Goal: Task Accomplishment & Management: Use online tool/utility

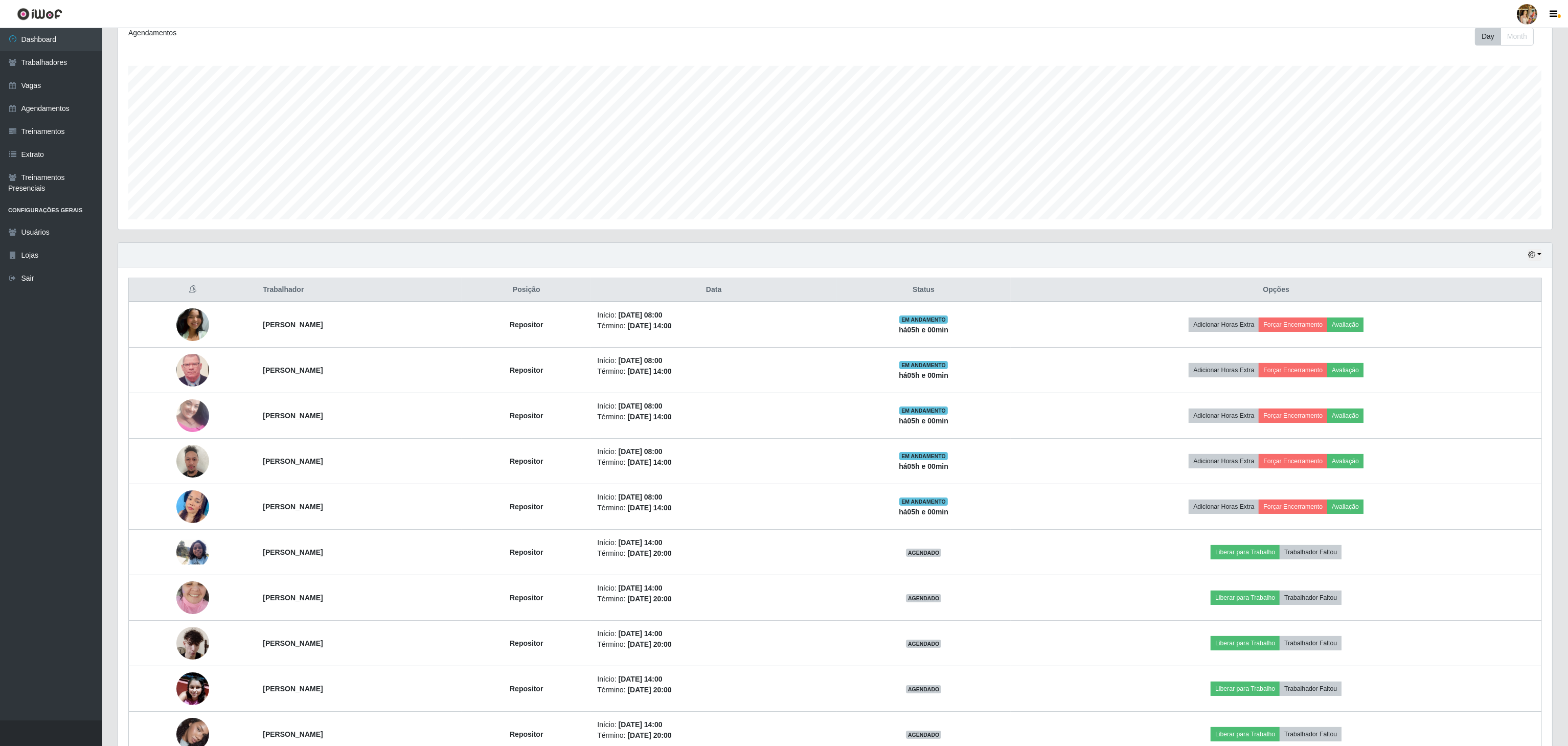
scroll to position [111, 0]
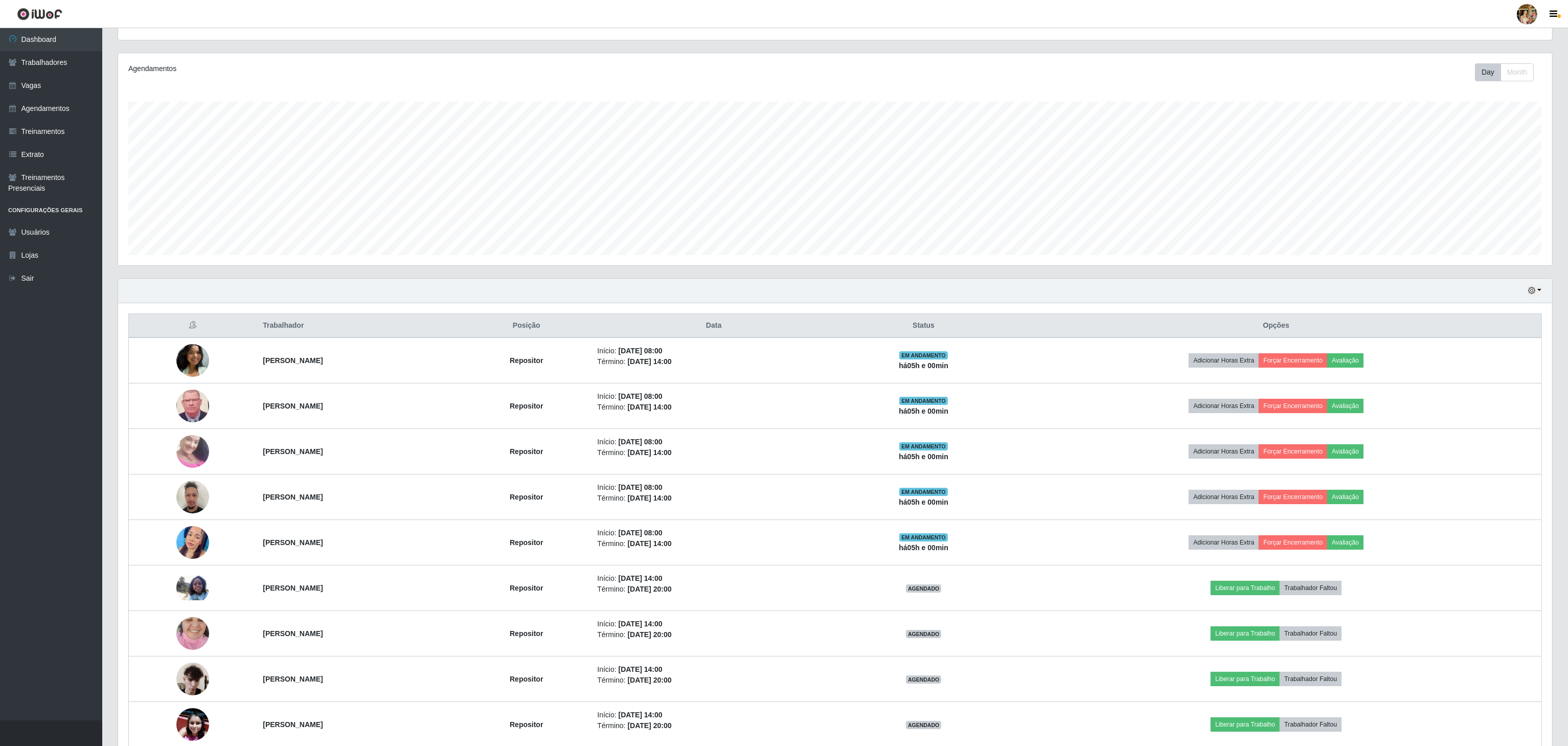
click at [543, 265] on div "Agendamentos Day Month 07/07 Agendamentos 46.28" at bounding box center [835, 159] width 1434 height 212
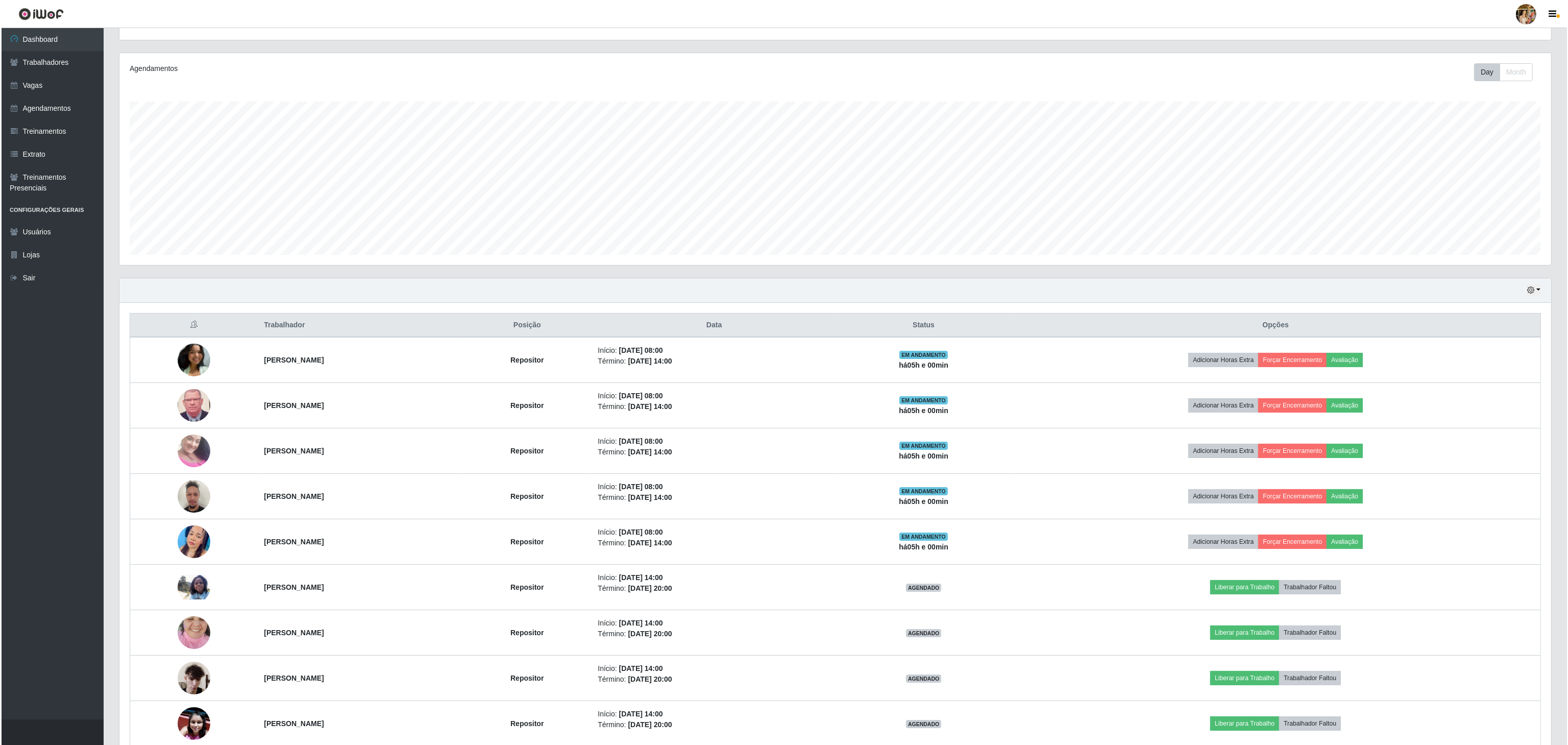
scroll to position [0, 0]
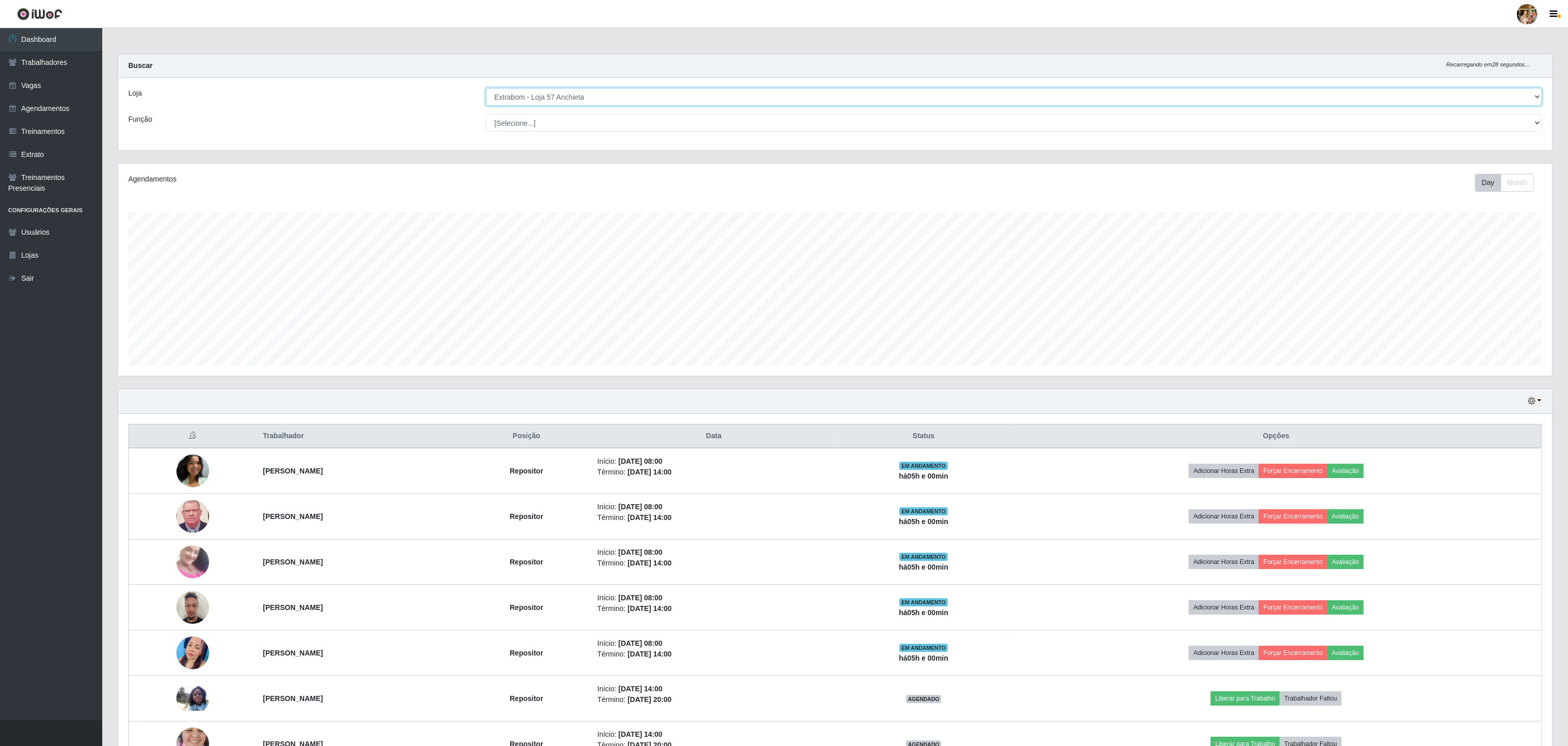
click at [584, 97] on select "[Selecione...] Atacado Vem - [GEOGRAPHIC_DATA] 30 Laranjeiras Velha Atacado Vem…" at bounding box center [1013, 96] width 1056 height 18
click at [582, 104] on select "[Selecione...] Atacado Vem - [GEOGRAPHIC_DATA] 30 Laranjeiras Velha Atacado Vem…" at bounding box center [1013, 96] width 1056 height 18
click at [486, 89] on select "[Selecione...] Atacado Vem - [GEOGRAPHIC_DATA] 30 Laranjeiras Velha Atacado Vem…" at bounding box center [1013, 96] width 1056 height 18
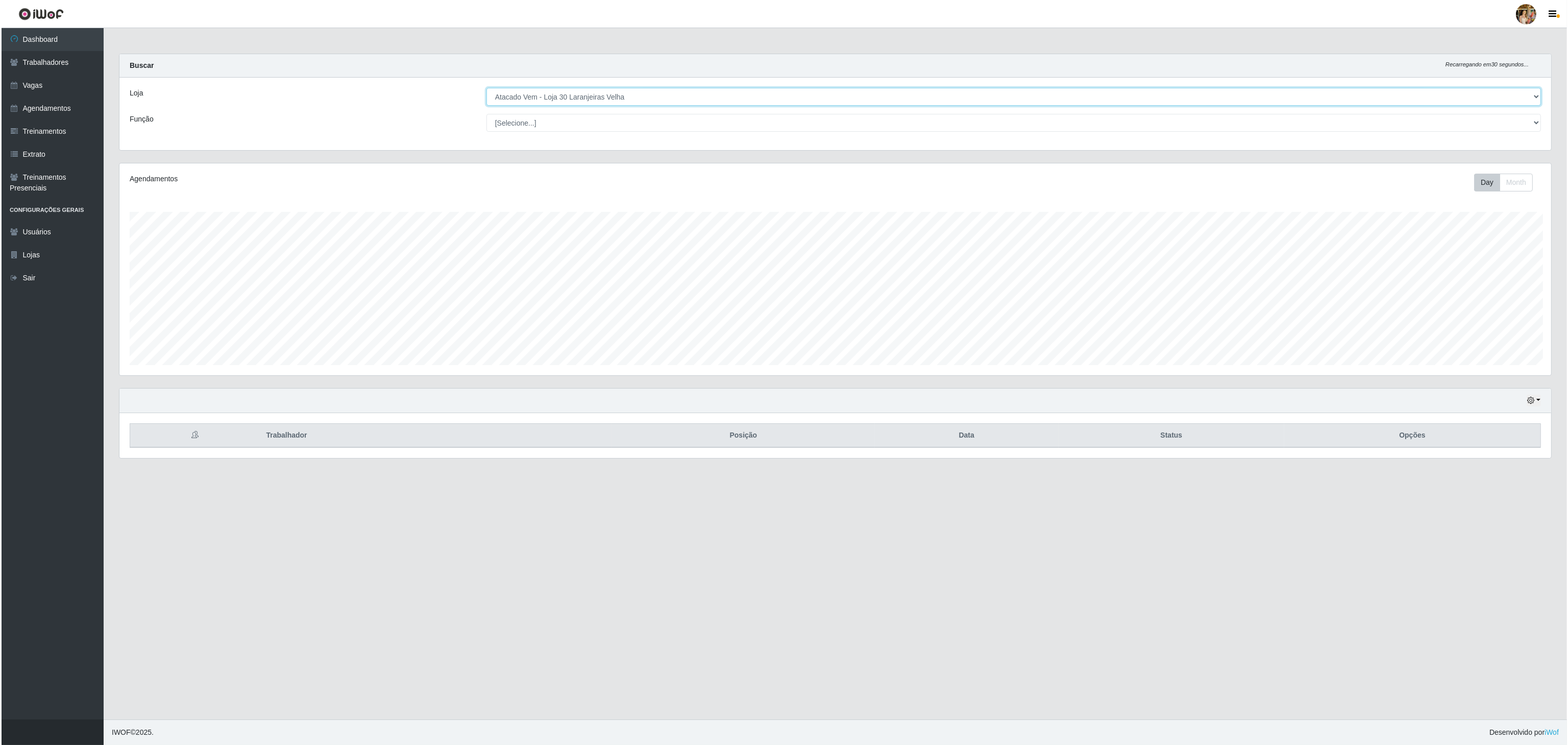
scroll to position [510306, 508977]
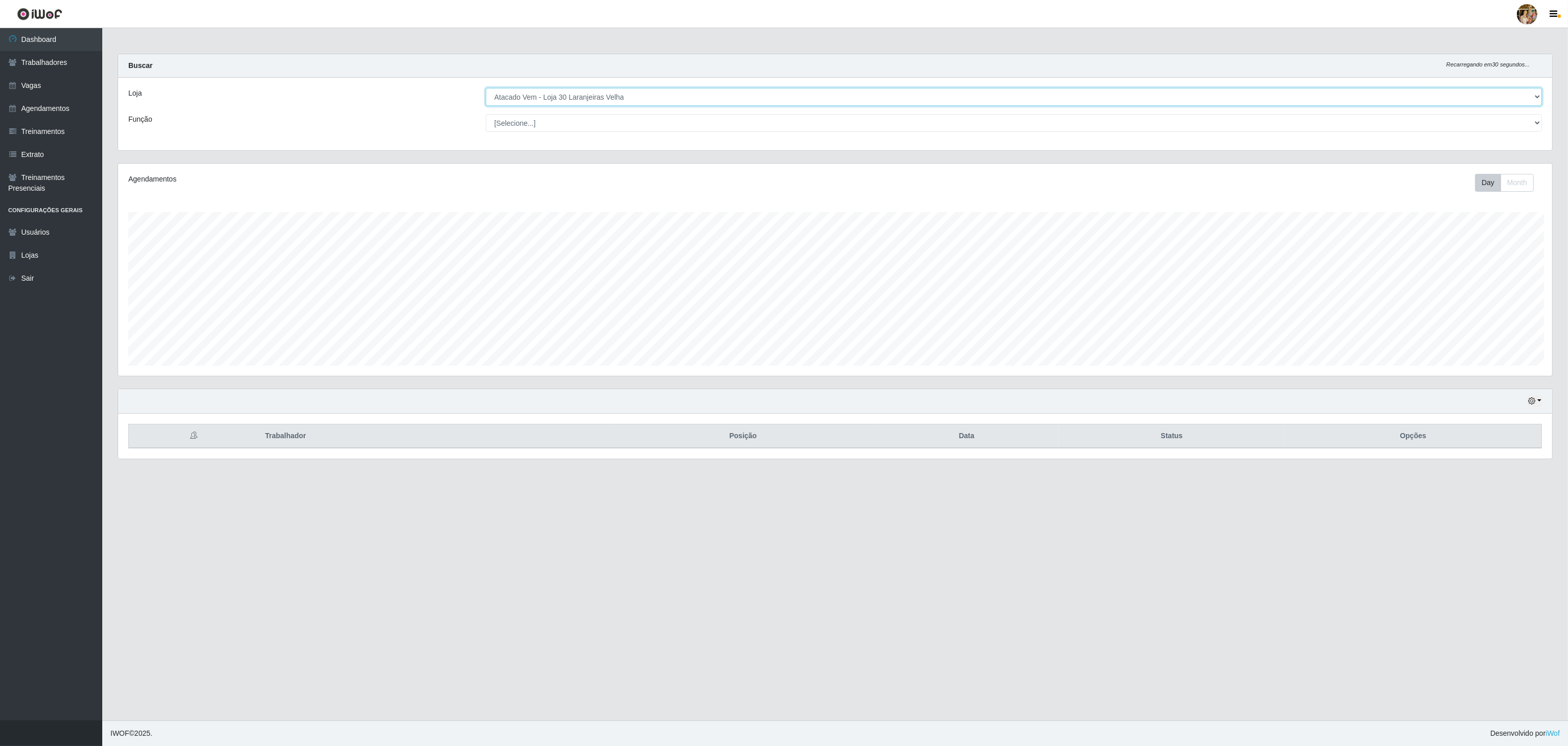
click at [584, 104] on select "[Selecione...] Atacado Vem - [GEOGRAPHIC_DATA] 30 Laranjeiras Velha Atacado Vem…" at bounding box center [1013, 96] width 1056 height 18
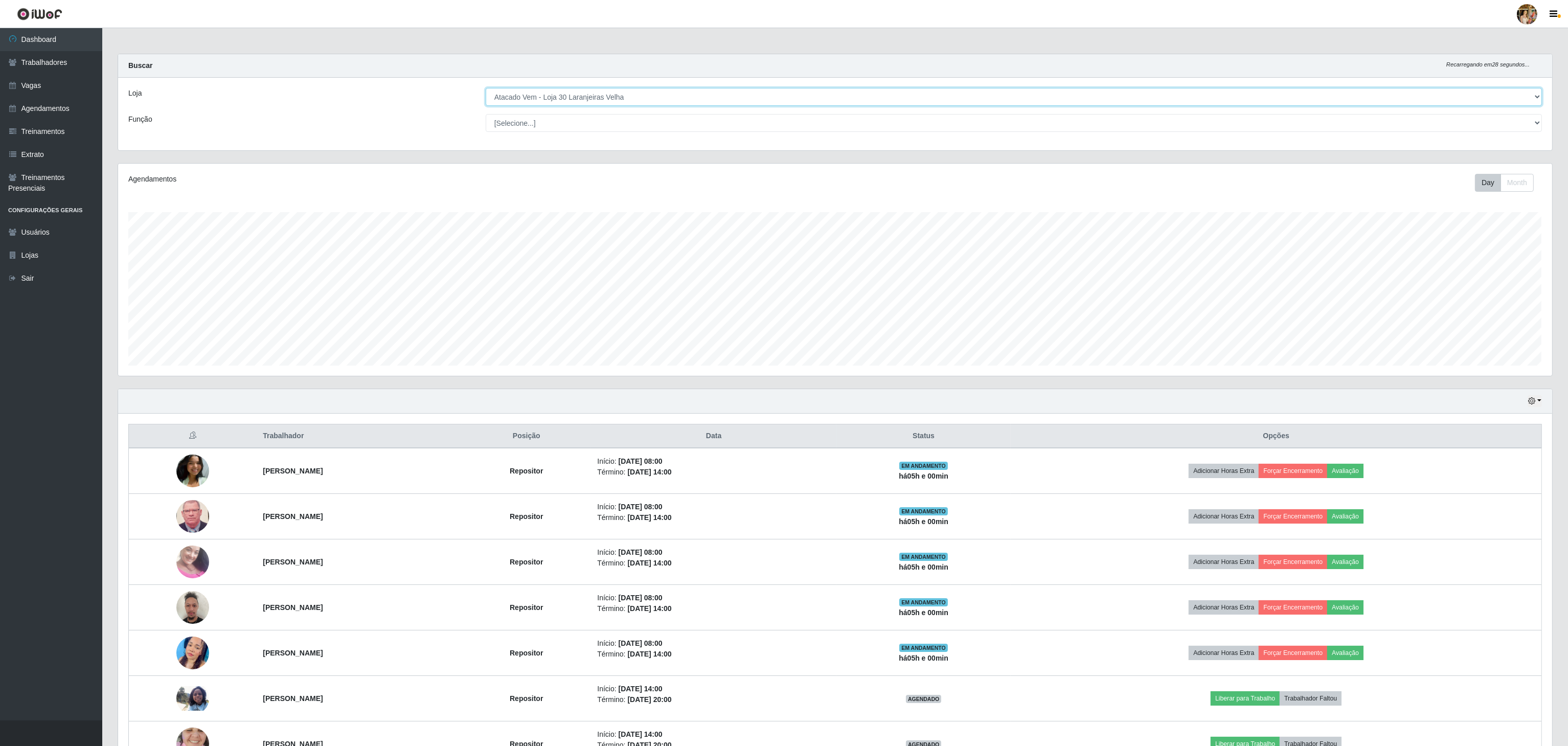
click at [486, 89] on select "[Selecione...] Atacado Vem - [GEOGRAPHIC_DATA] 30 Laranjeiras Velha Atacado Vem…" at bounding box center [1013, 96] width 1056 height 18
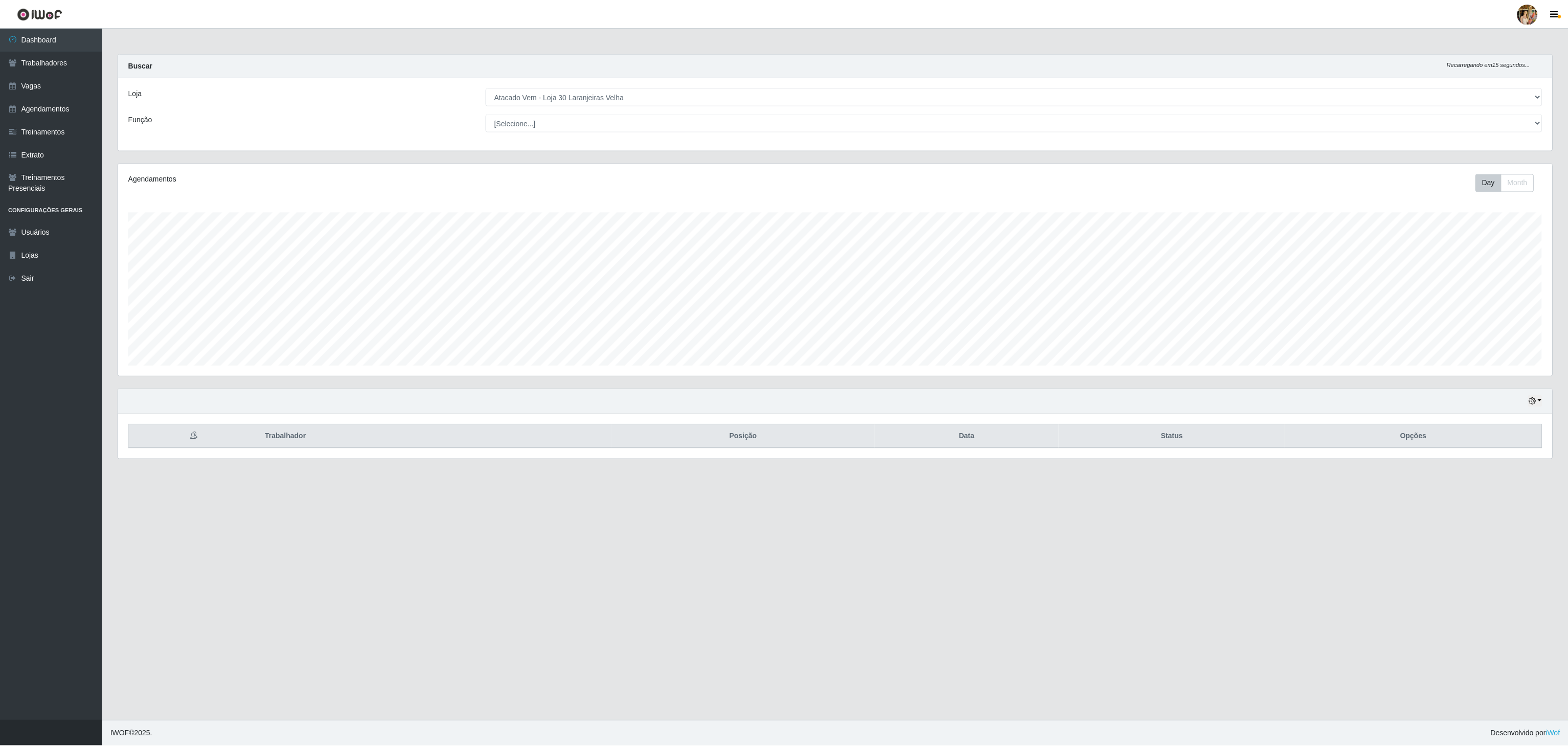
scroll to position [213, 1435]
click at [55, 39] on link "Dashboard" at bounding box center [51, 39] width 102 height 23
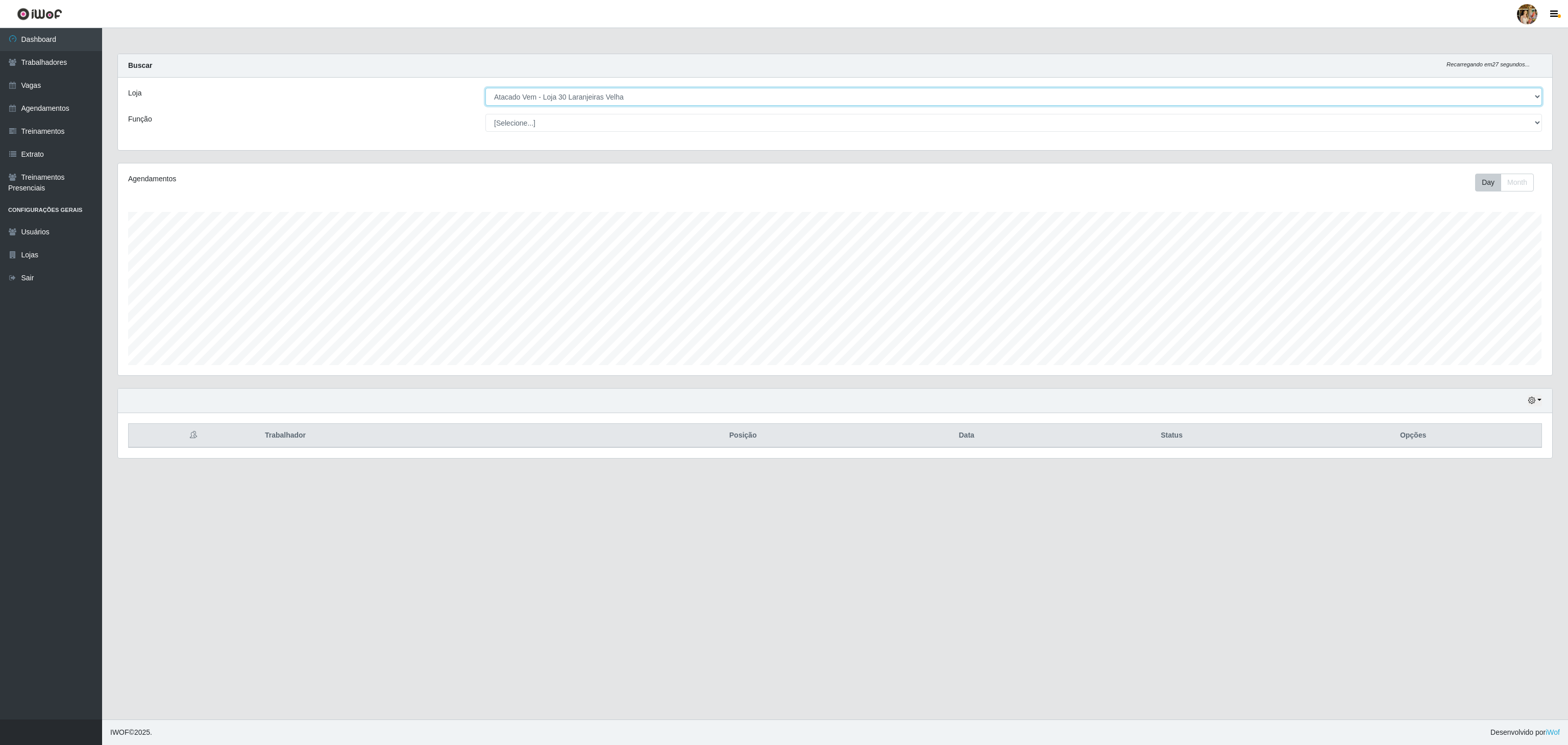
click at [533, 98] on select "[Selecione...] Atacado Vem - [GEOGRAPHIC_DATA] 30 Laranjeiras Velha Atacado Vem…" at bounding box center [1013, 96] width 1057 height 18
click at [486, 89] on select "[Selecione...] Atacado Vem - [GEOGRAPHIC_DATA] 30 Laranjeiras Velha Atacado Vem…" at bounding box center [1013, 96] width 1057 height 18
click at [547, 100] on select "[Selecione...] Atacado Vem - [GEOGRAPHIC_DATA] 30 Laranjeiras Velha Atacado Vem…" at bounding box center [1013, 96] width 1057 height 18
click at [486, 89] on select "[Selecione...] Atacado Vem - [GEOGRAPHIC_DATA] 30 Laranjeiras Velha Atacado Vem…" at bounding box center [1013, 96] width 1057 height 18
click at [598, 100] on select "[Selecione...] Atacado Vem - [GEOGRAPHIC_DATA] 30 Laranjeiras Velha Atacado Vem…" at bounding box center [1013, 96] width 1057 height 18
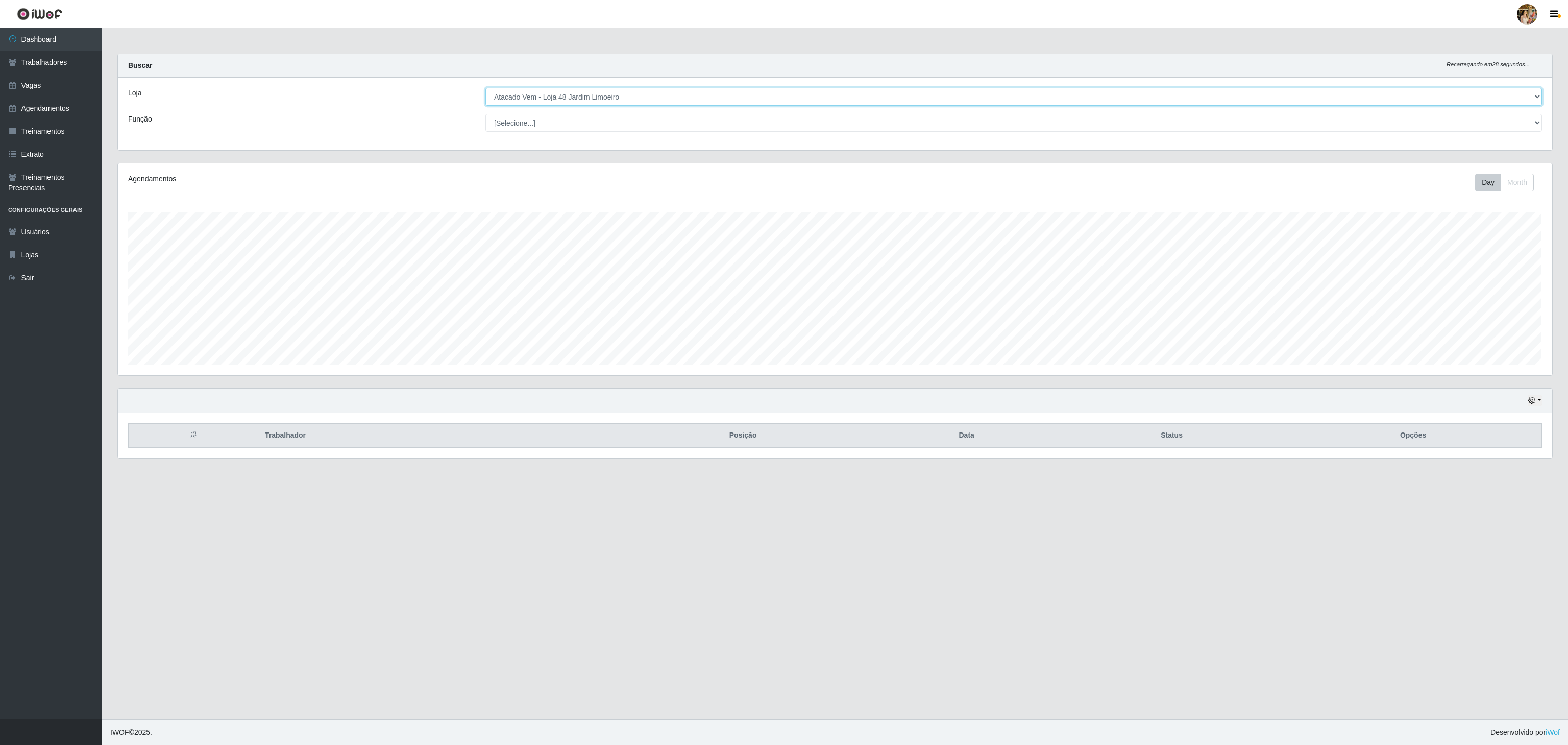
click at [486, 89] on select "[Selecione...] Atacado Vem - [GEOGRAPHIC_DATA] 30 Laranjeiras Velha Atacado Vem…" at bounding box center [1013, 96] width 1057 height 18
drag, startPoint x: 630, startPoint y: 93, endPoint x: 630, endPoint y: 99, distance: 6.0
click at [630, 93] on select "[Selecione...] Atacado Vem - [GEOGRAPHIC_DATA] 30 Laranjeiras Velha Atacado Vem…" at bounding box center [1013, 96] width 1057 height 18
select select "461"
click at [486, 89] on select "[Selecione...] Atacado Vem - [GEOGRAPHIC_DATA] 30 Laranjeiras Velha Atacado Vem…" at bounding box center [1013, 96] width 1057 height 18
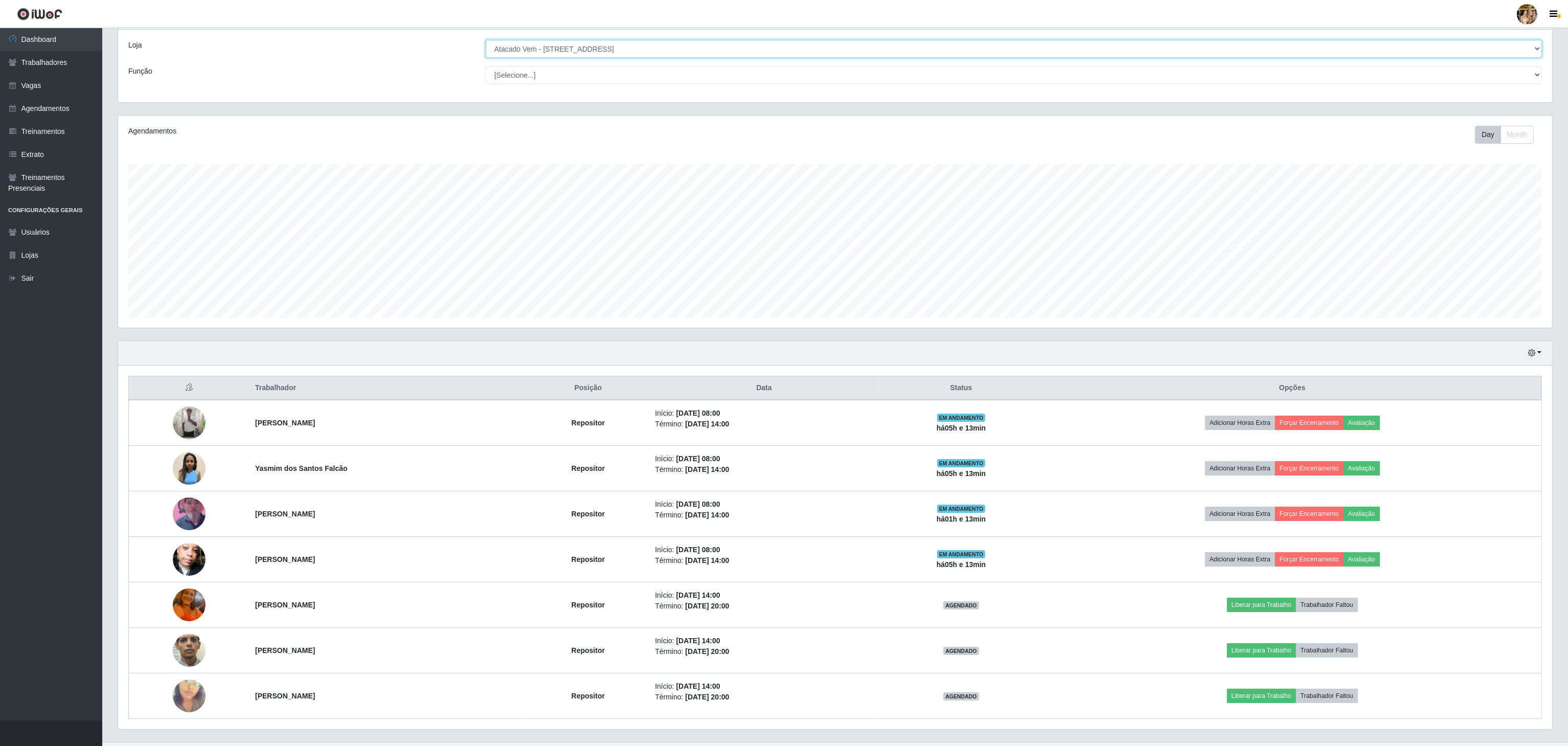
scroll to position [75, 0]
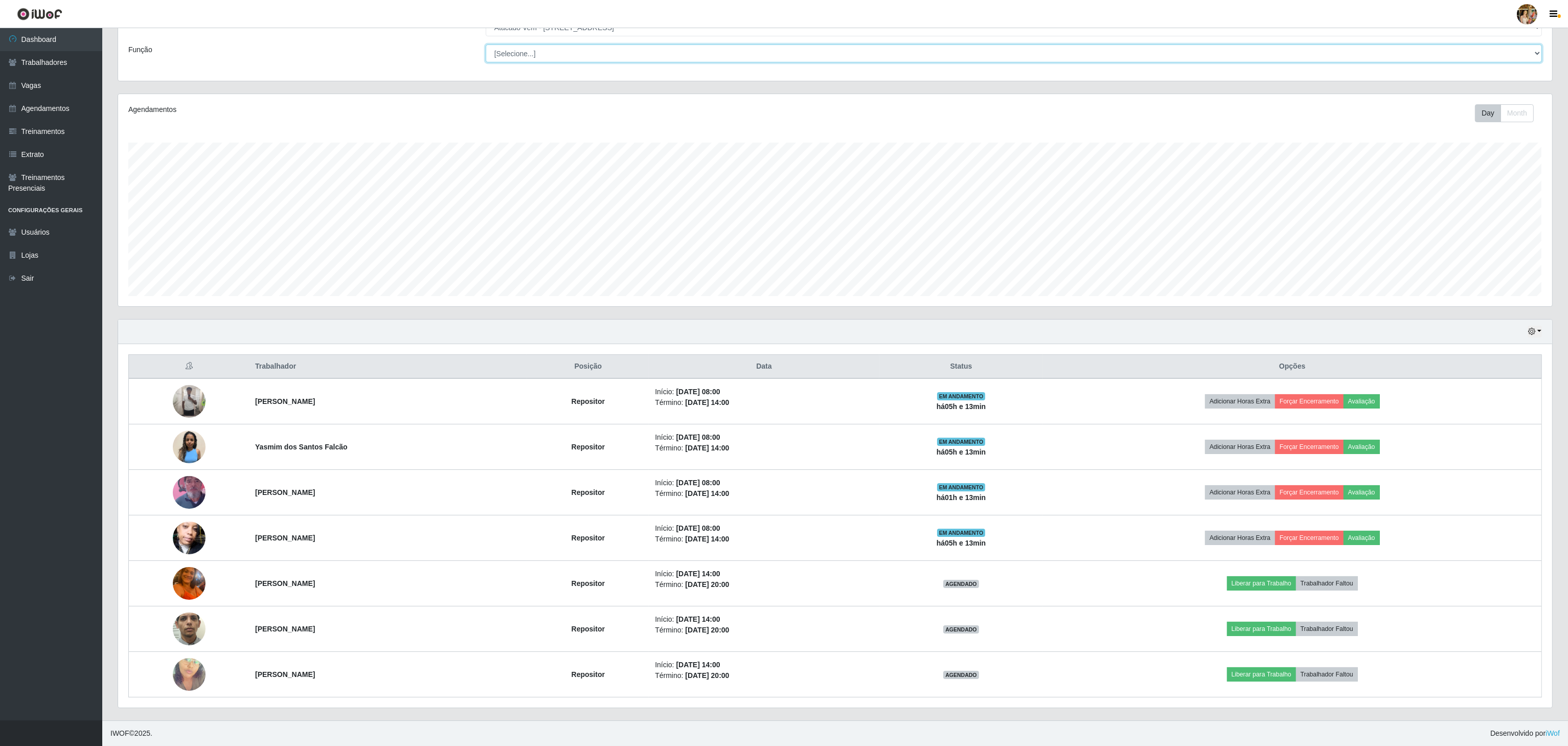
click at [550, 45] on select "[Selecione...] Carregador e Descarregador de Caminhão Carregador e Descarregado…" at bounding box center [1013, 53] width 1056 height 18
click at [378, 73] on div "Loja [Selecione...] Atacado Vem - [GEOGRAPHIC_DATA] 30 Laranjeiras Velha Atacad…" at bounding box center [835, 44] width 1434 height 73
